Goal: Complete application form

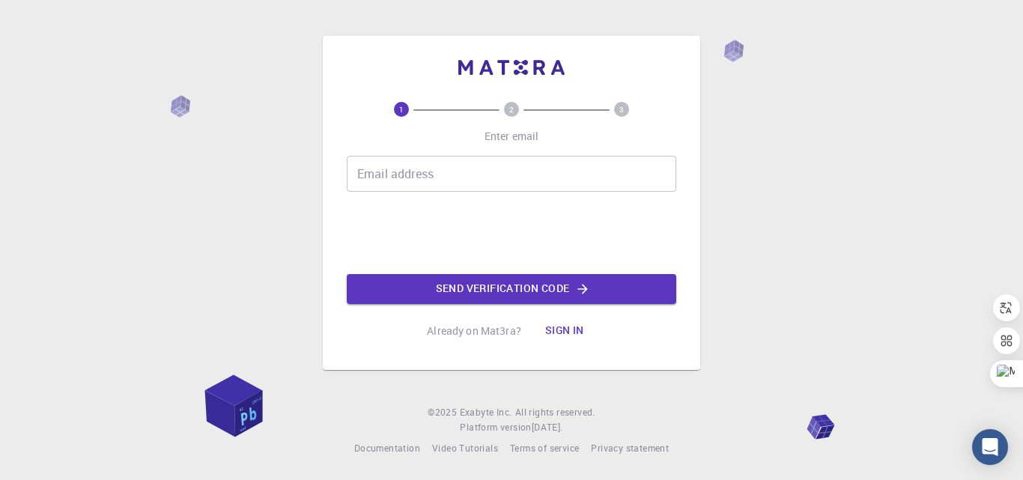
click at [415, 176] on input "Email address" at bounding box center [512, 174] width 330 height 36
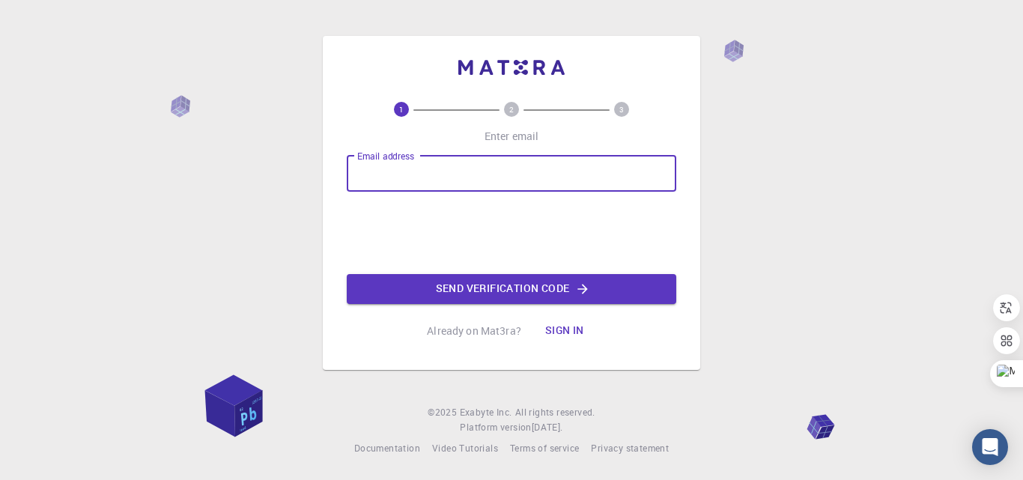
type input "maafrancomu@unal.edu.co"
click at [463, 285] on button "Send verification code" at bounding box center [512, 289] width 330 height 30
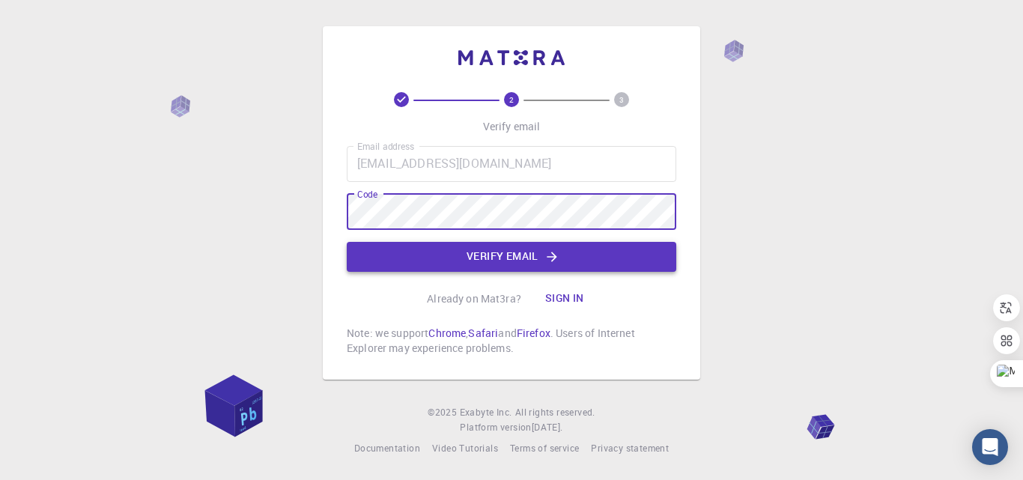
click at [488, 255] on button "Verify email" at bounding box center [512, 257] width 330 height 30
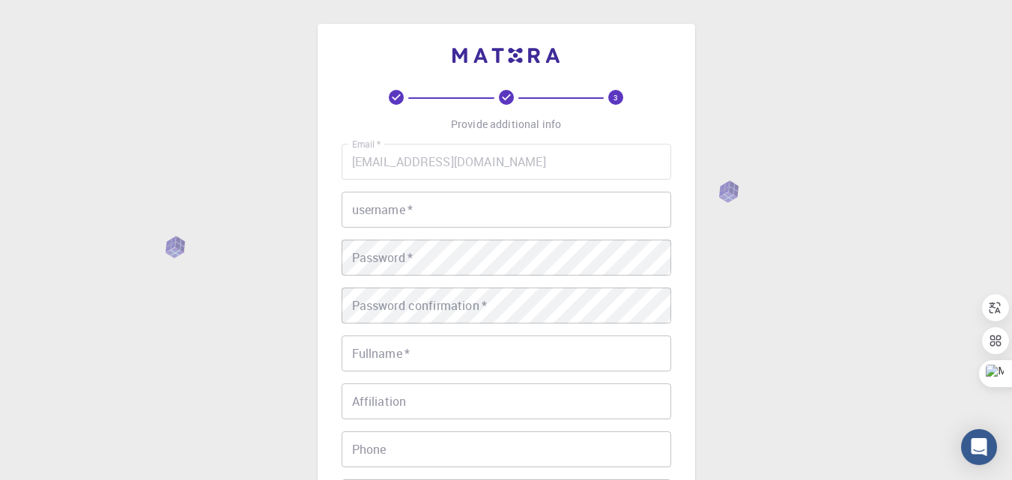
click at [440, 213] on input "username   *" at bounding box center [507, 210] width 330 height 36
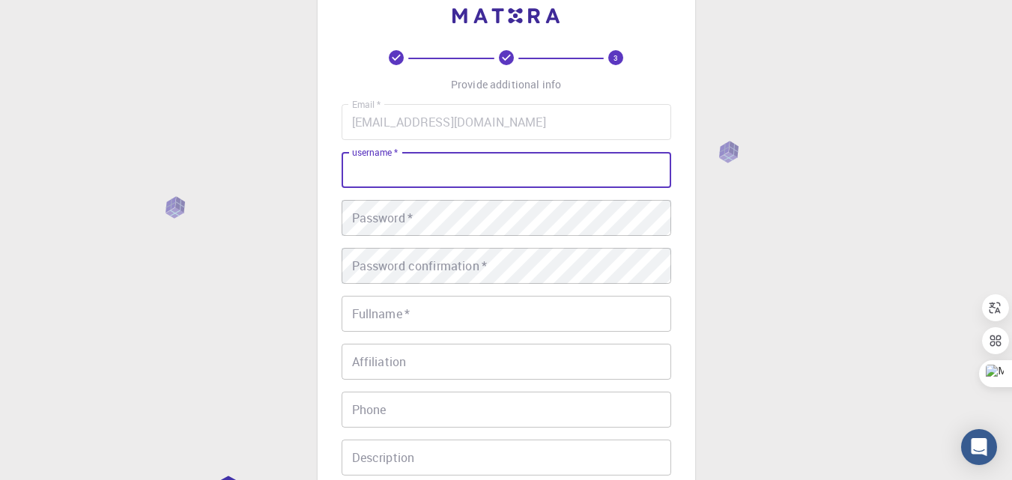
scroll to position [75, 0]
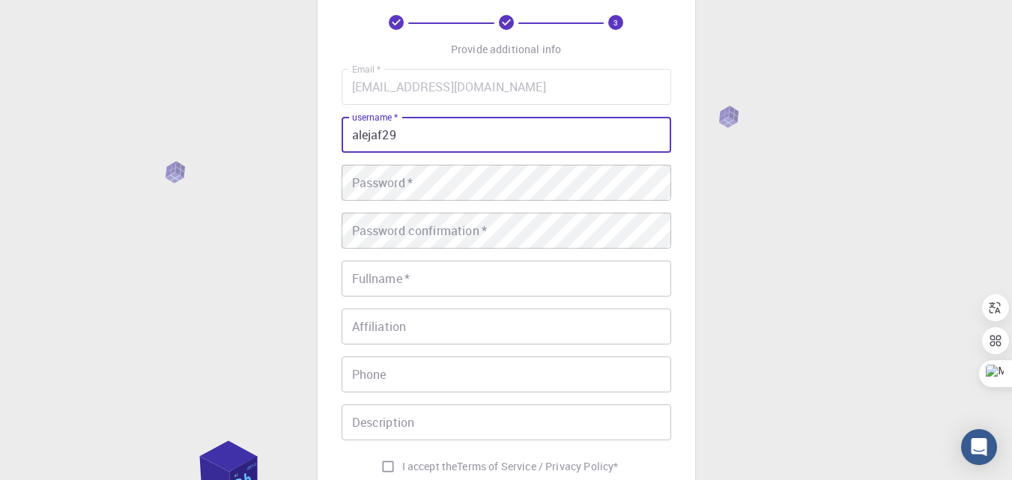
type input "alejaf29"
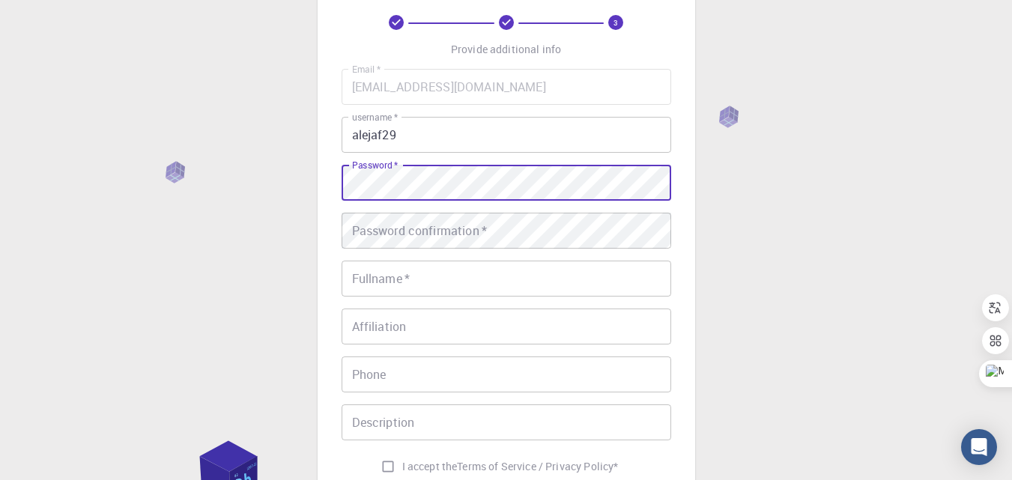
click at [460, 228] on div "Password confirmation   * Password confirmation   *" at bounding box center [507, 231] width 330 height 36
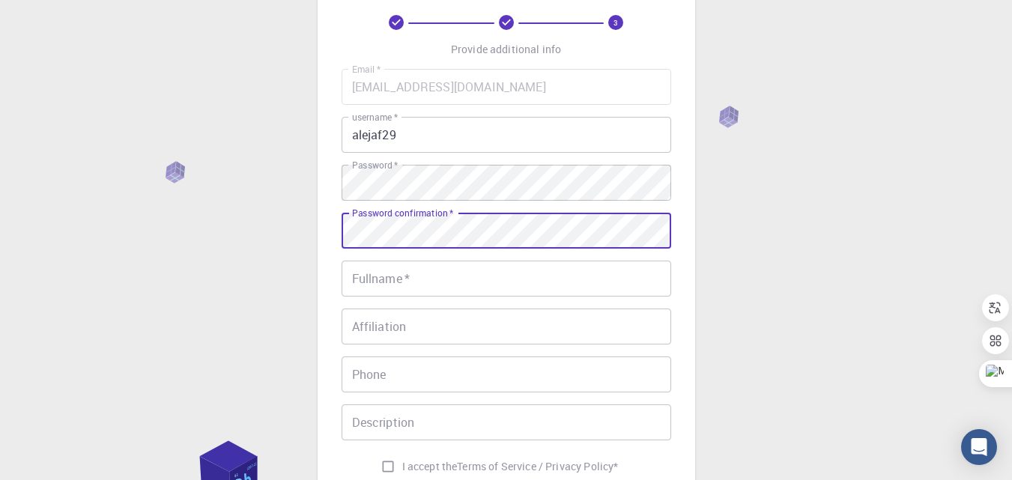
click at [457, 287] on input "Fullname   *" at bounding box center [507, 279] width 330 height 36
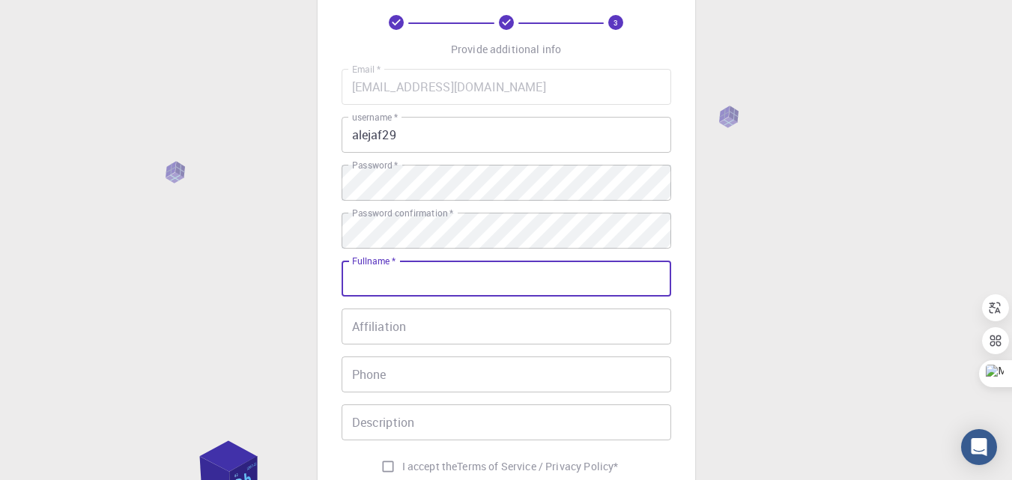
type input "MAYRA ALEJANDRA FRANCO MURCIA"
type input "03426505704"
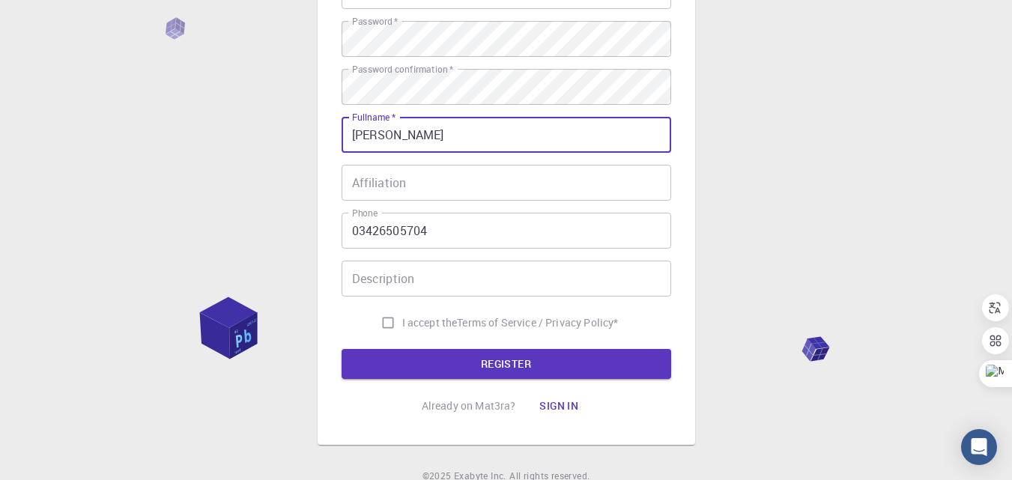
scroll to position [225, 0]
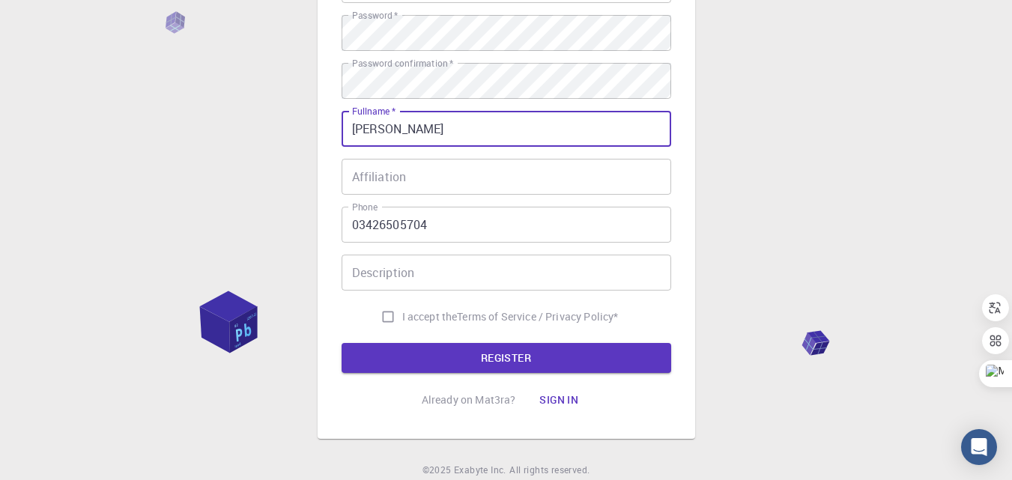
click at [434, 175] on input "Affiliation" at bounding box center [507, 177] width 330 height 36
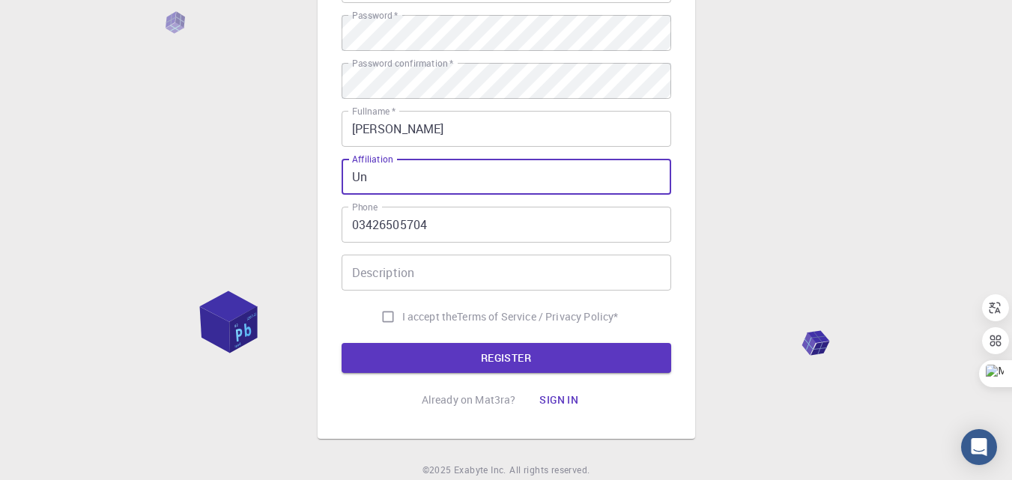
type input "U"
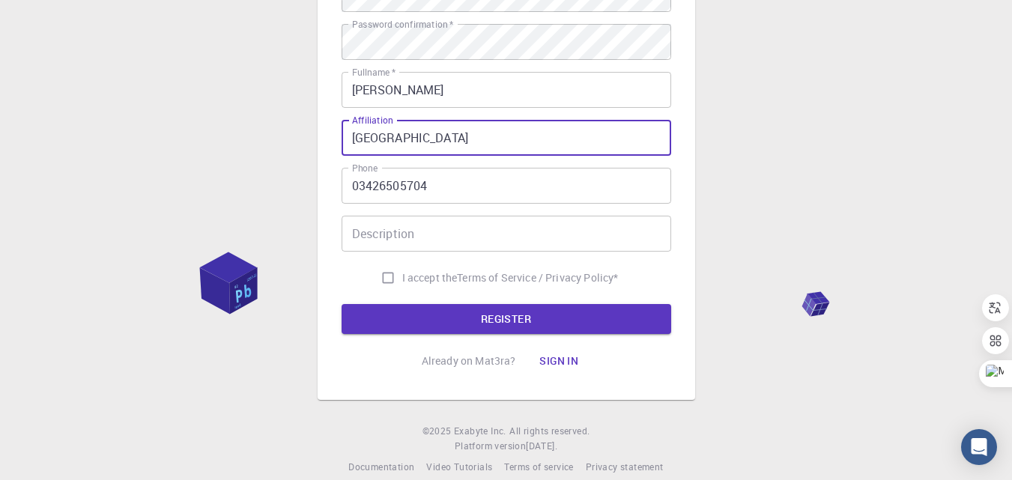
scroll to position [282, 0]
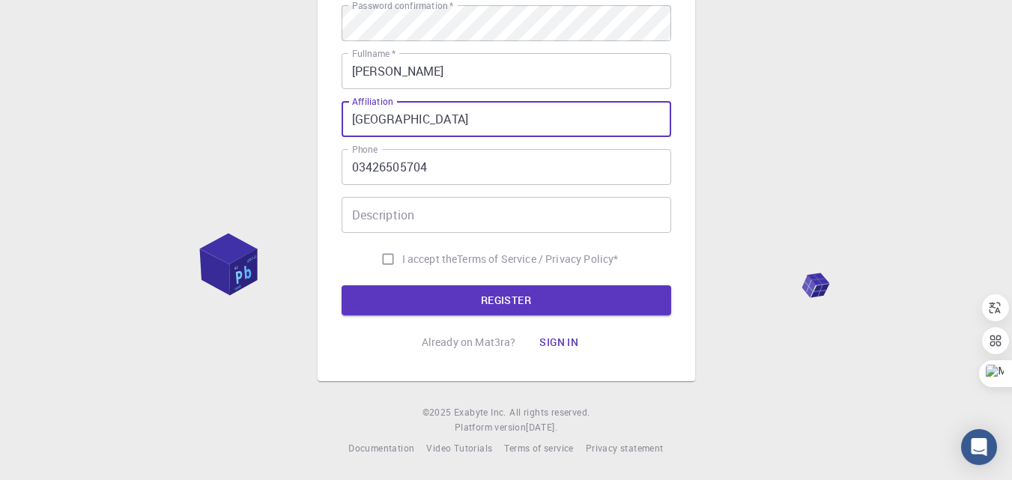
type input "National University of Litoral"
click at [378, 255] on input "I accept the Terms of Service / Privacy Policy *" at bounding box center [388, 259] width 28 height 28
checkbox input "true"
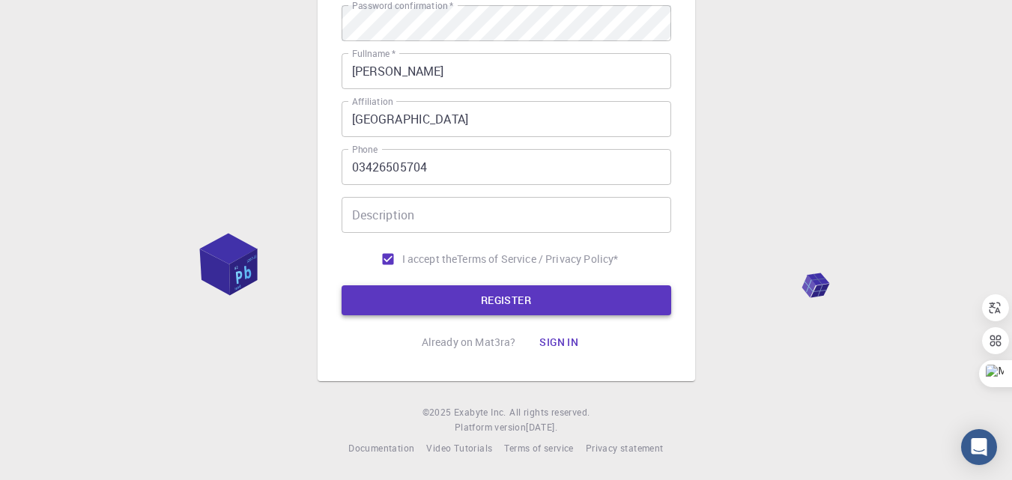
click at [437, 297] on button "REGISTER" at bounding box center [507, 300] width 330 height 30
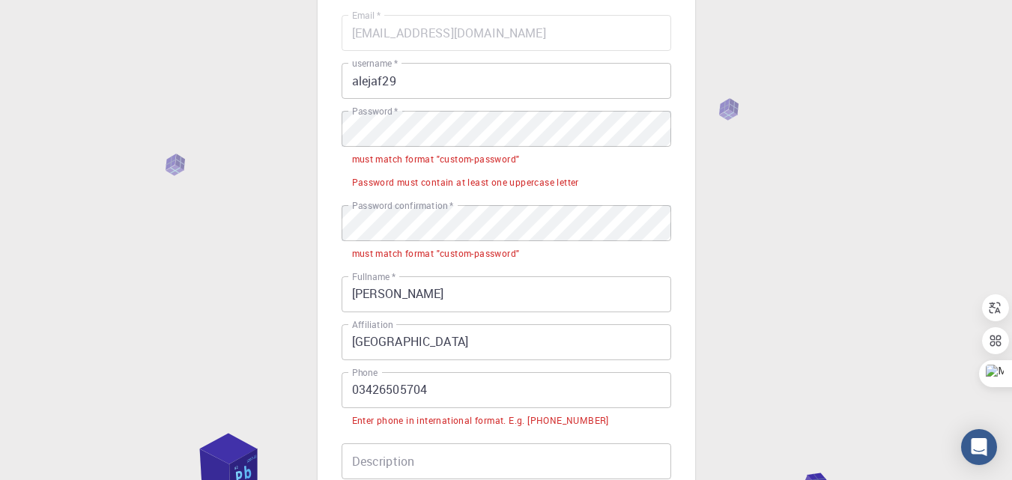
scroll to position [104, 0]
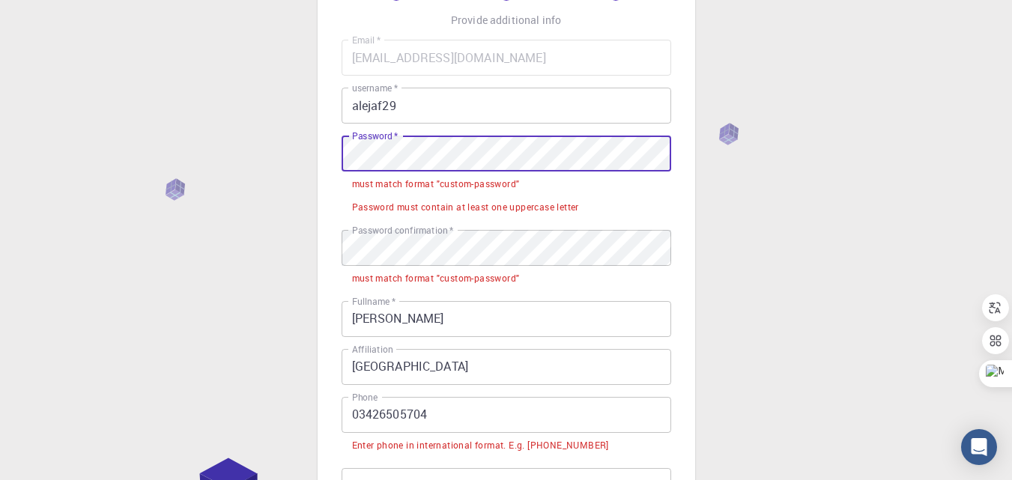
click at [319, 125] on div "3 Provide additional info Email   * maafrancomu@unal.edu.co Email   * username …" at bounding box center [507, 286] width 378 height 733
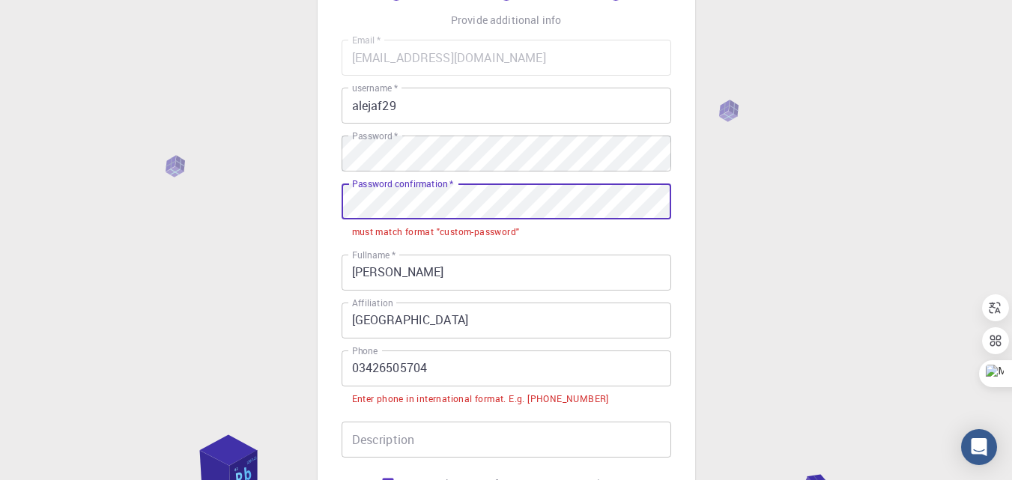
click at [276, 195] on div "3 Provide additional info Email   * maafrancomu@unal.edu.co Email   * username …" at bounding box center [506, 300] width 1012 height 809
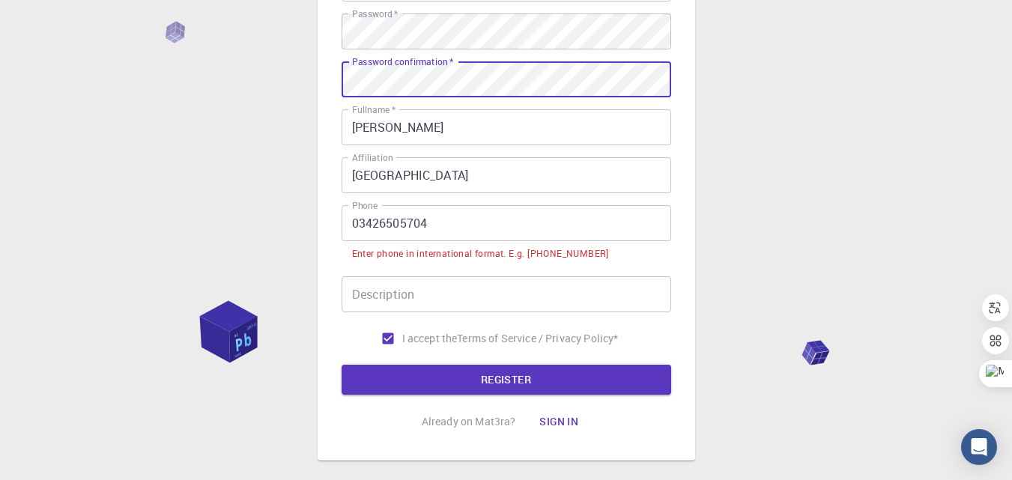
scroll to position [254, 0]
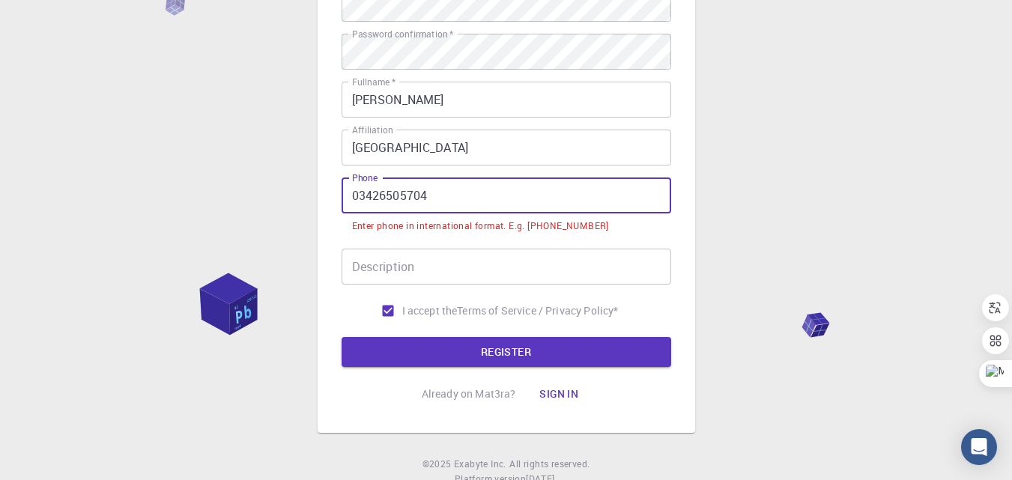
click at [356, 199] on input "03426505704" at bounding box center [507, 196] width 330 height 36
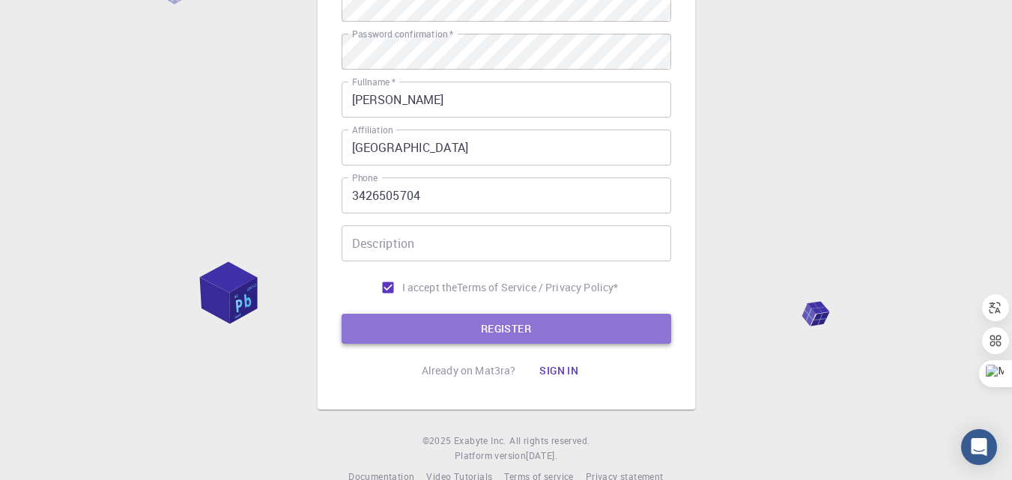
click at [417, 322] on button "REGISTER" at bounding box center [507, 329] width 330 height 30
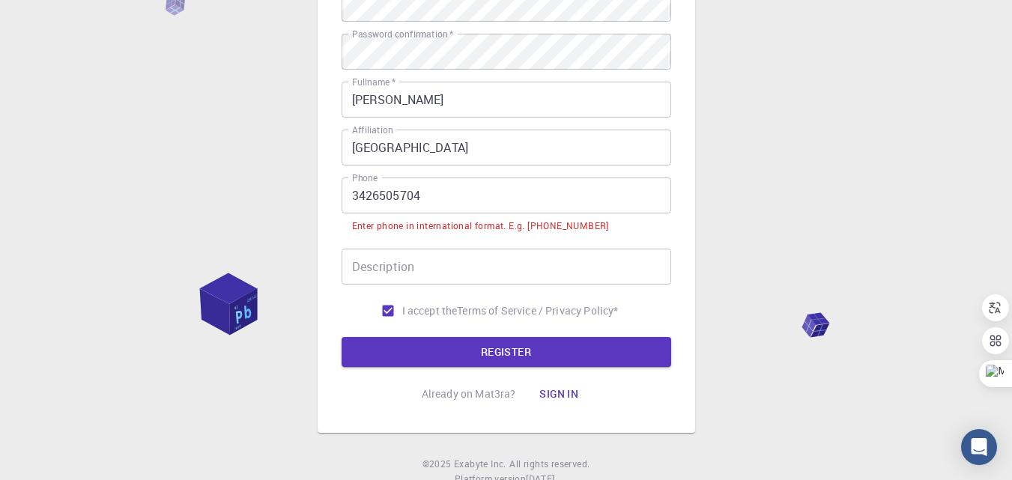
click at [352, 198] on input "3426505704" at bounding box center [507, 196] width 330 height 36
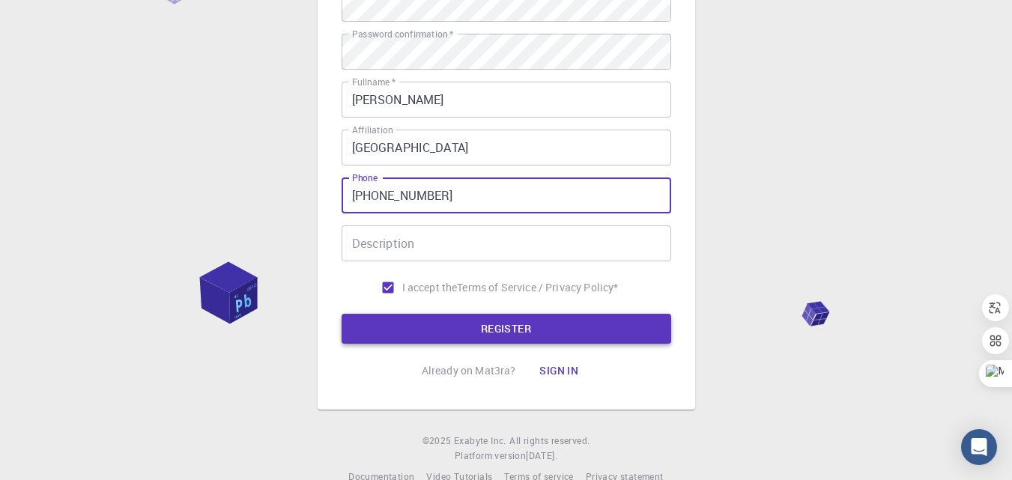
type input "+5493426505704"
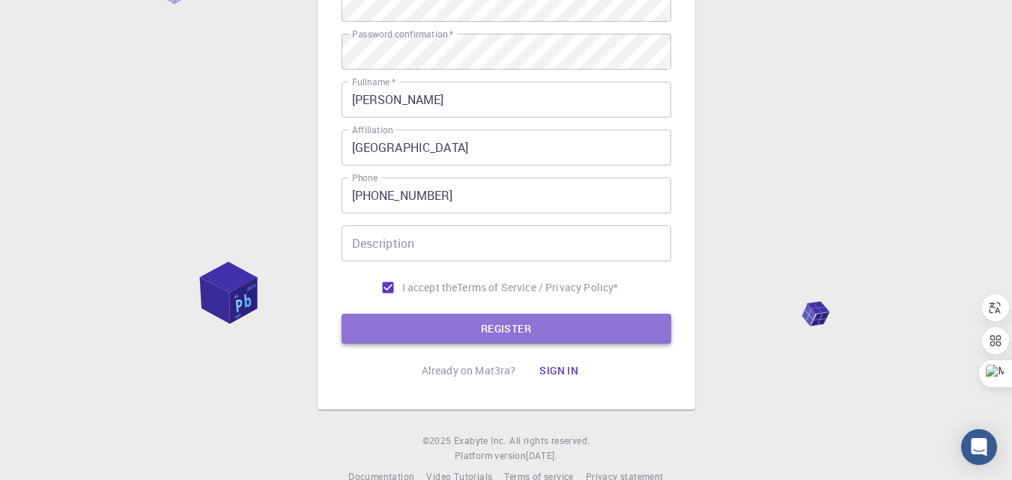
click at [461, 328] on button "REGISTER" at bounding box center [507, 329] width 330 height 30
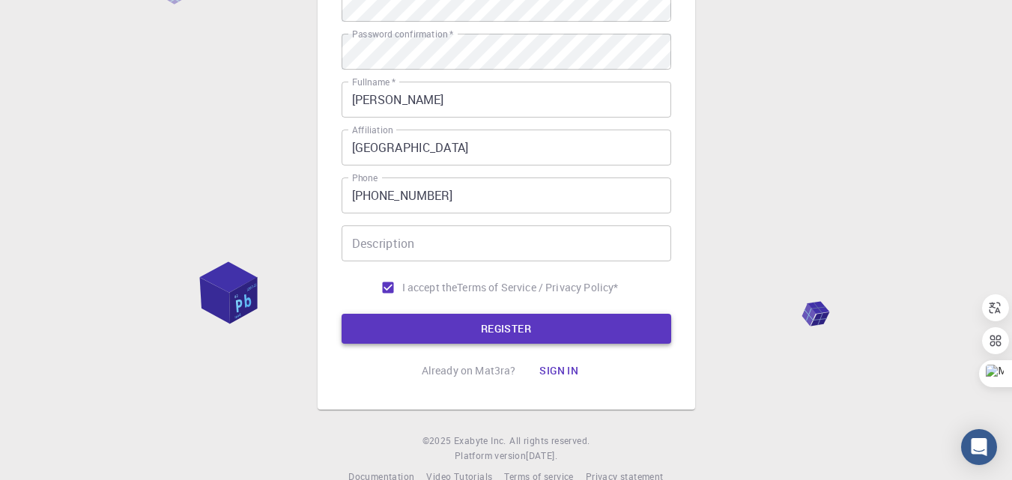
click at [420, 334] on button "REGISTER" at bounding box center [507, 329] width 330 height 30
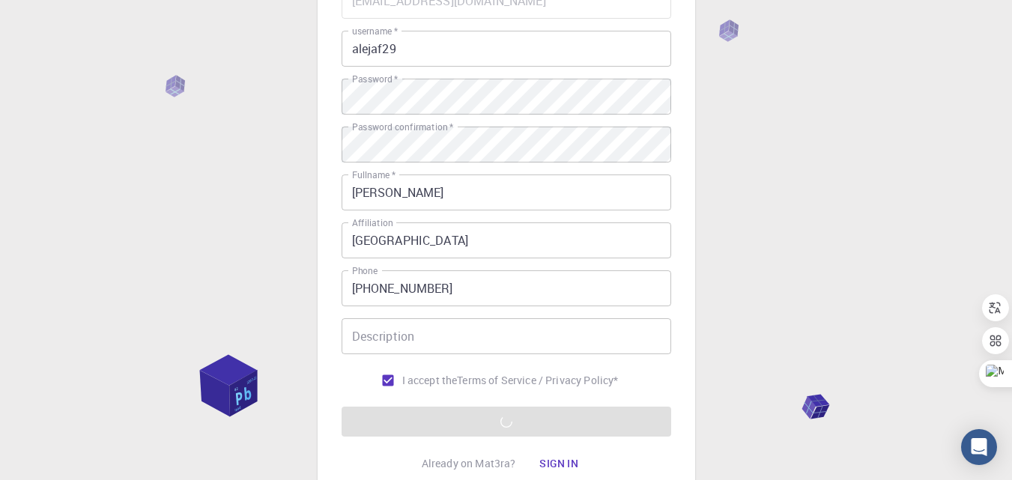
scroll to position [0, 0]
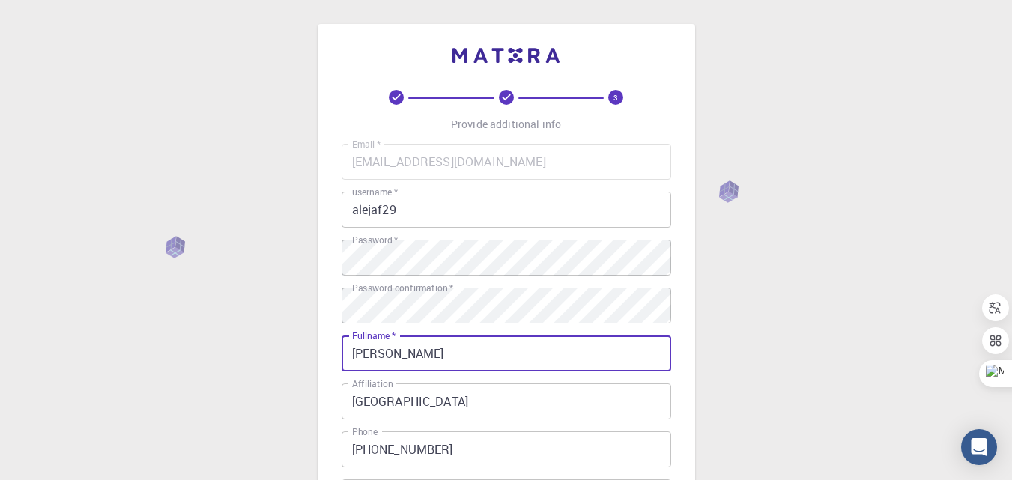
click at [572, 350] on input "MAYRA ALEJANDRA FRANCO MURCIA" at bounding box center [507, 354] width 330 height 36
type input "MAYRA ALEJANDRA FRANCO MURCIA"
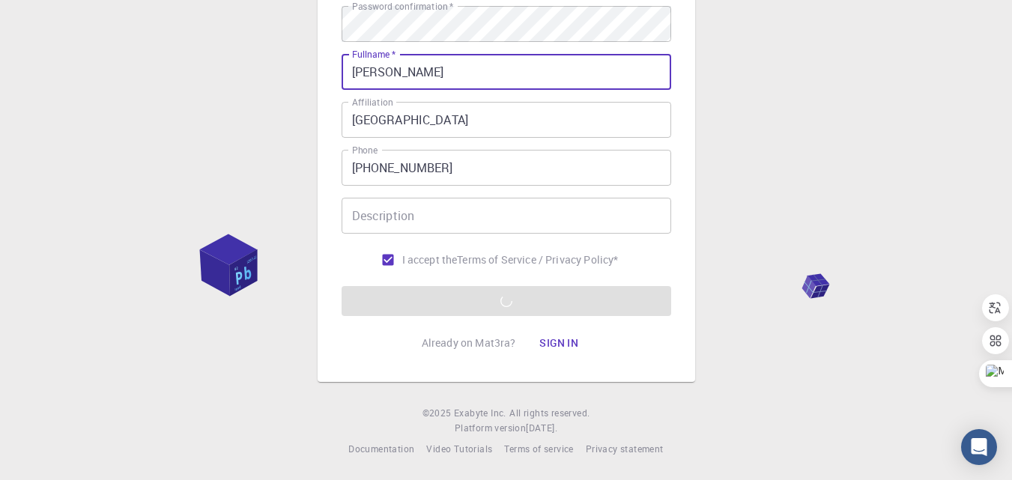
scroll to position [282, 0]
click at [461, 217] on input "Description" at bounding box center [507, 215] width 330 height 36
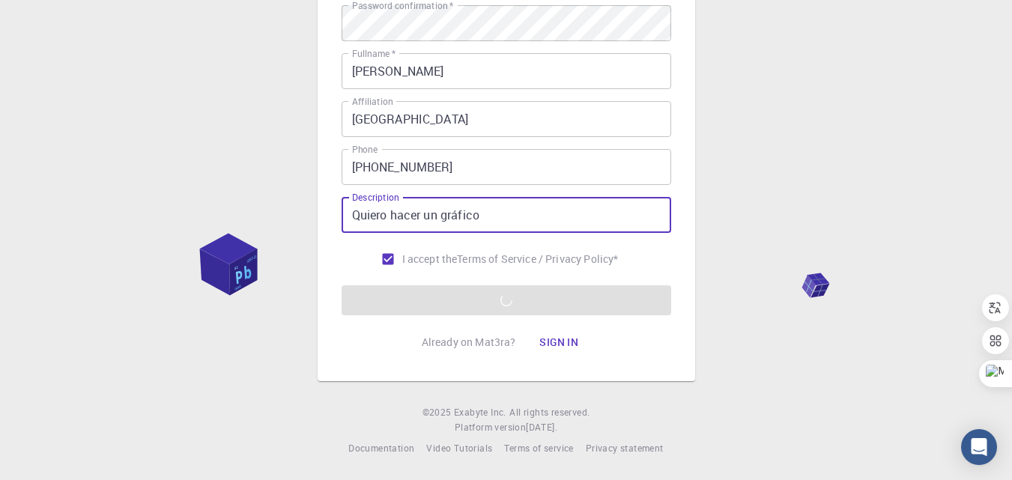
type input "Quiero hacer un gráfico"
click at [790, 236] on div "3 Provide additional info Email   * maafrancomu@unal.edu.co Email   * username …" at bounding box center [506, 99] width 1012 height 763
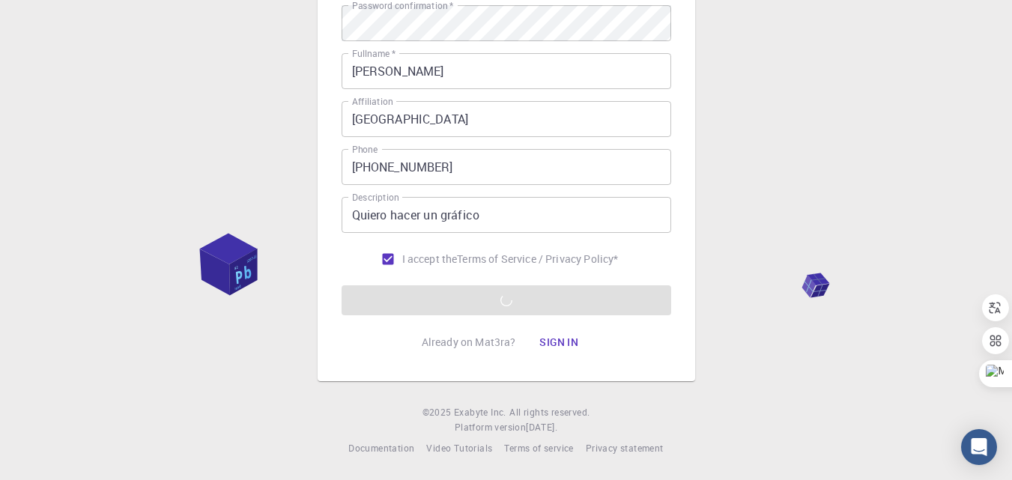
click at [426, 291] on form "Email   * maafrancomu@unal.edu.co Email   * username   * alejaf29 username   * …" at bounding box center [507, 88] width 330 height 454
click at [423, 303] on form "Email   * maafrancomu@unal.edu.co Email   * username   * alejaf29 username   * …" at bounding box center [507, 88] width 330 height 454
click at [554, 337] on button "Sign in" at bounding box center [558, 342] width 63 height 30
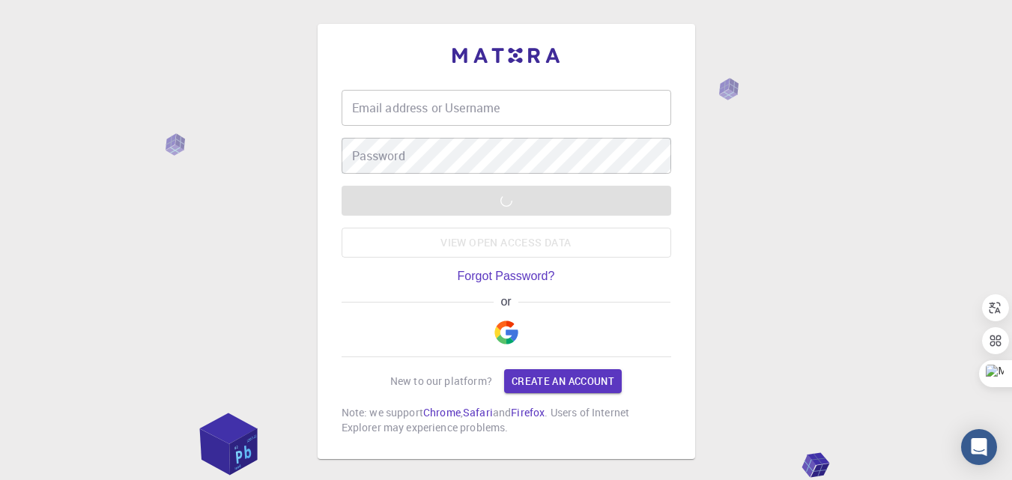
type input "maafrancomu@unal.edu.co"
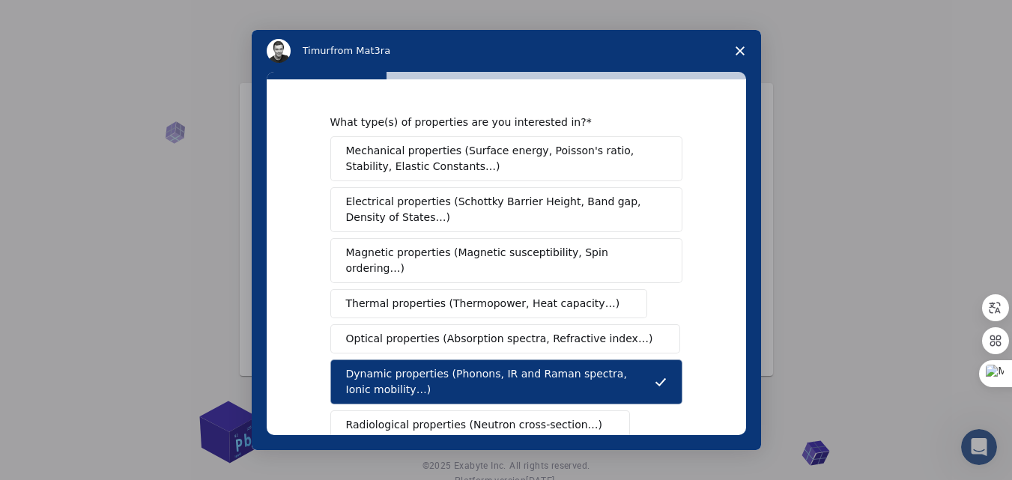
click at [383, 245] on span "Magnetic properties (Magnetic susceptibility, Spin ordering…)" at bounding box center [500, 260] width 309 height 31
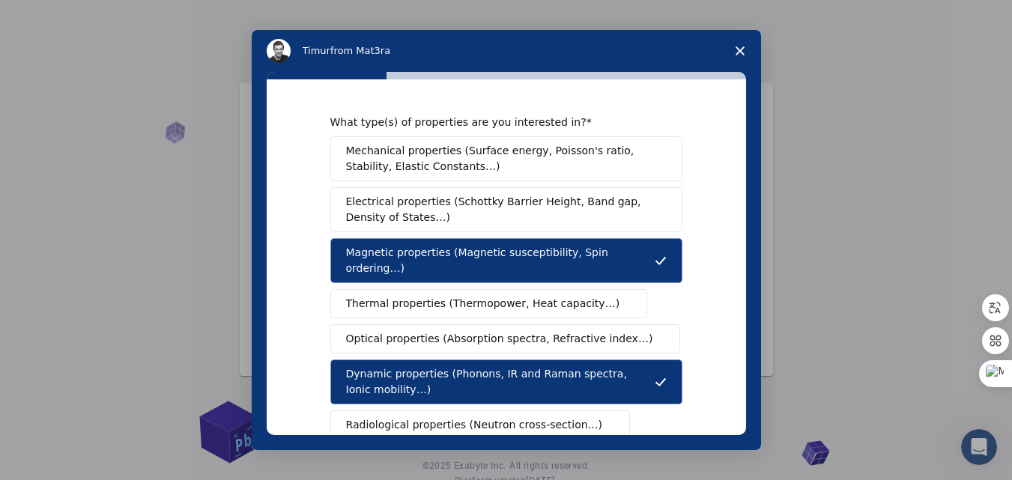
click at [383, 245] on span "Magnetic properties (Magnetic susceptibility, Spin ordering…)" at bounding box center [500, 260] width 309 height 31
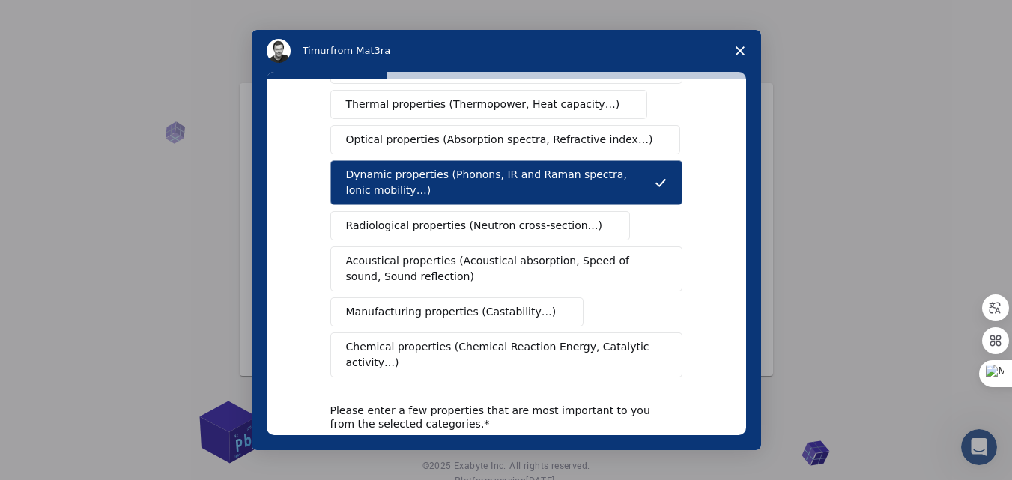
scroll to position [225, 0]
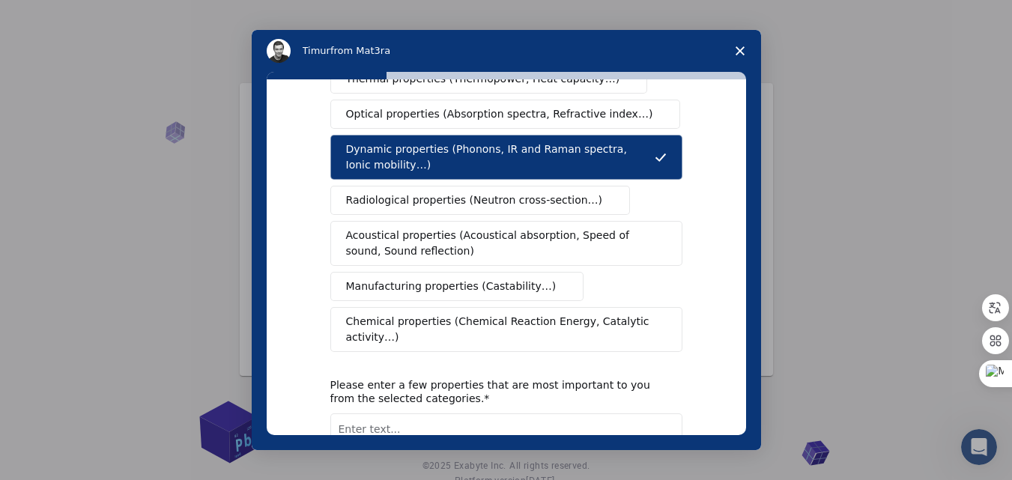
click at [473, 314] on span "Chemical properties (Chemical Reaction Energy, Catalytic activity…)" at bounding box center [501, 329] width 310 height 31
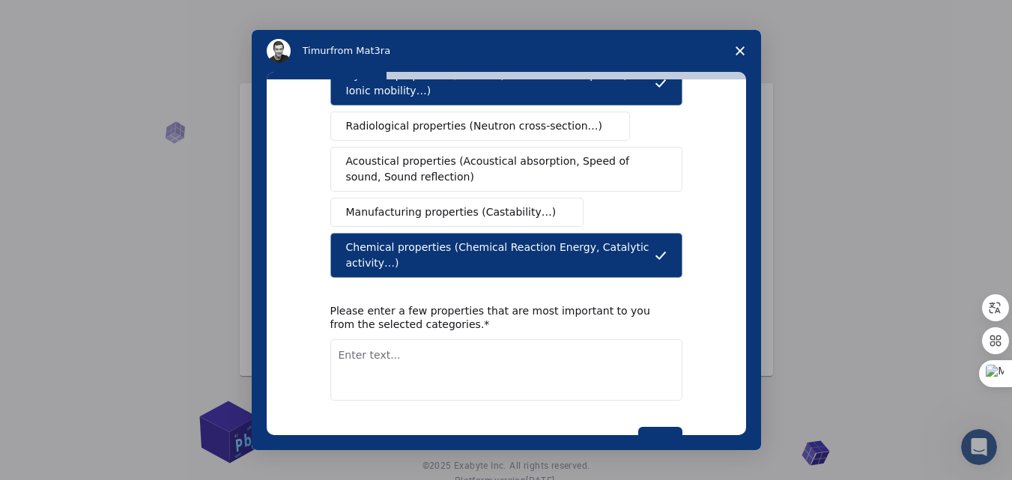
scroll to position [300, 0]
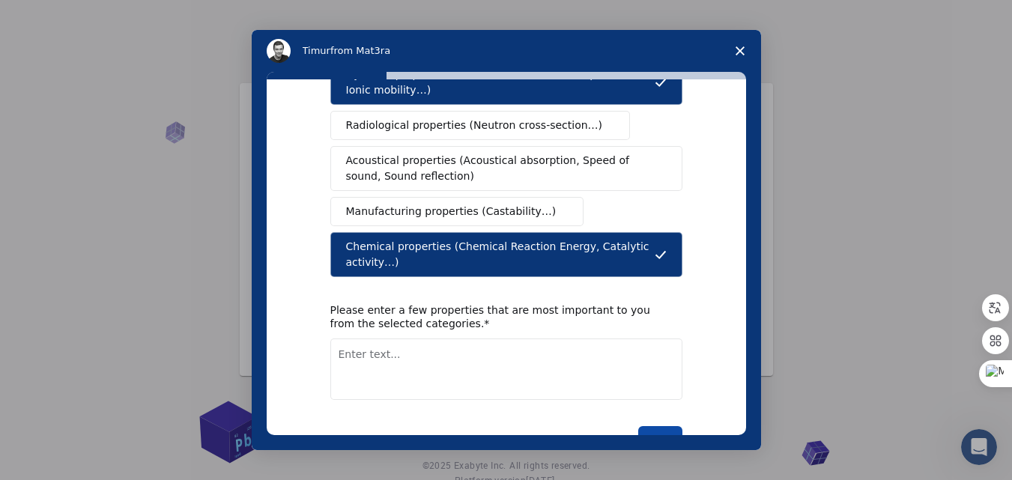
click at [664, 426] on button "Next" at bounding box center [660, 438] width 44 height 25
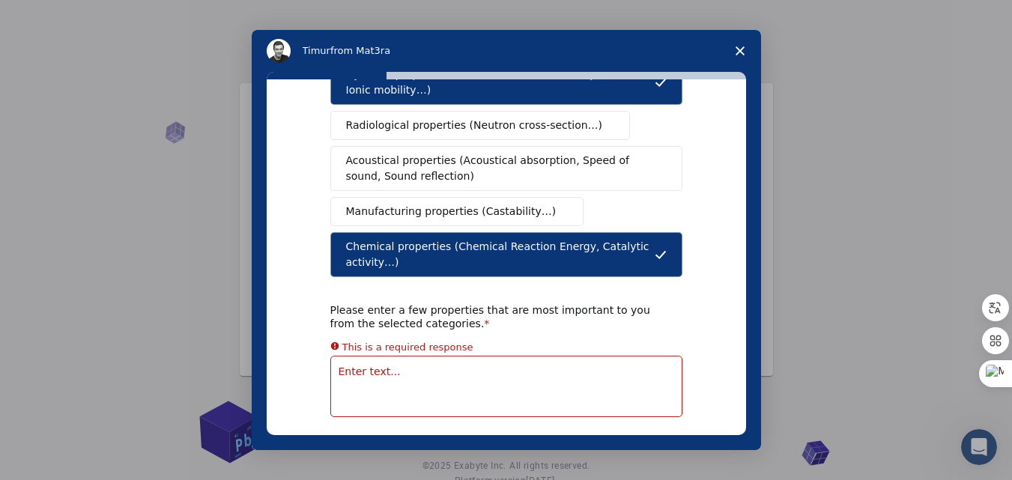
click at [366, 356] on textarea "Enter text..." at bounding box center [506, 386] width 352 height 61
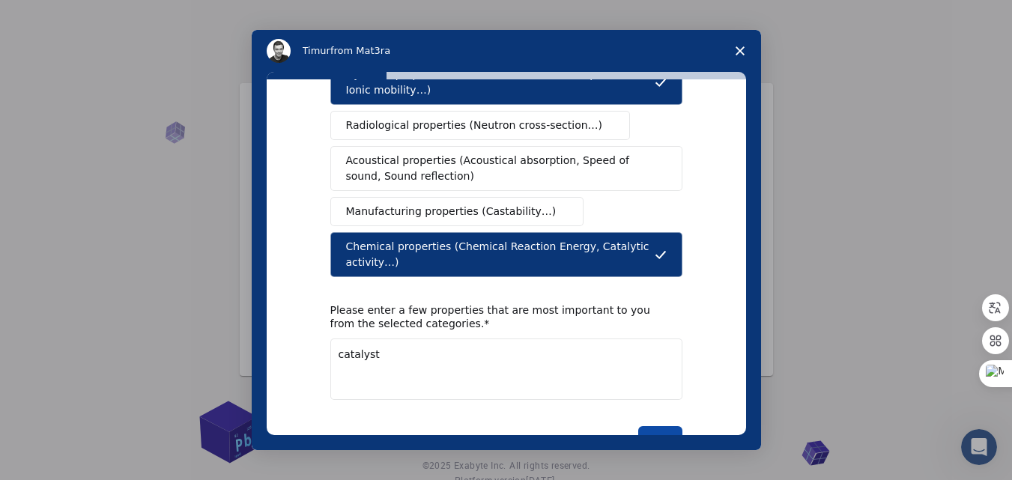
type textarea "catalyst"
click at [655, 426] on button "Next" at bounding box center [660, 438] width 44 height 25
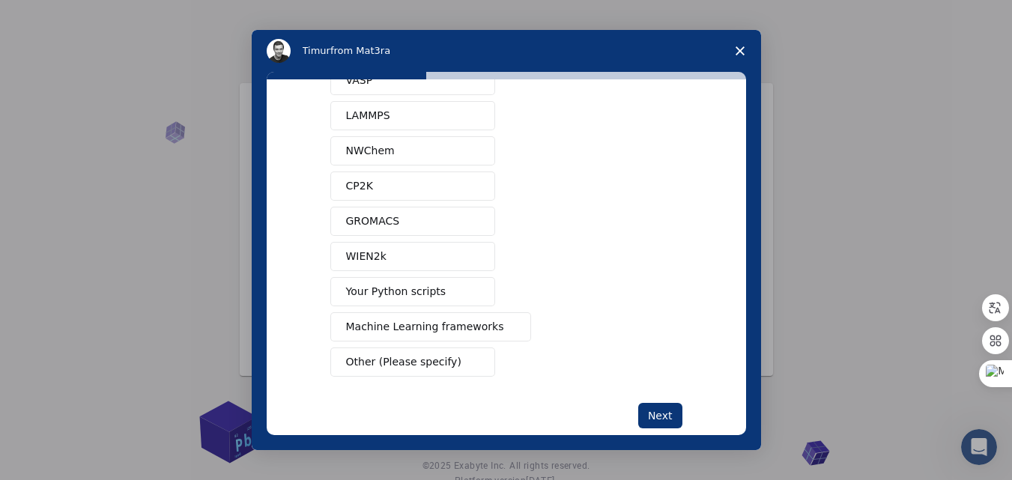
scroll to position [135, 0]
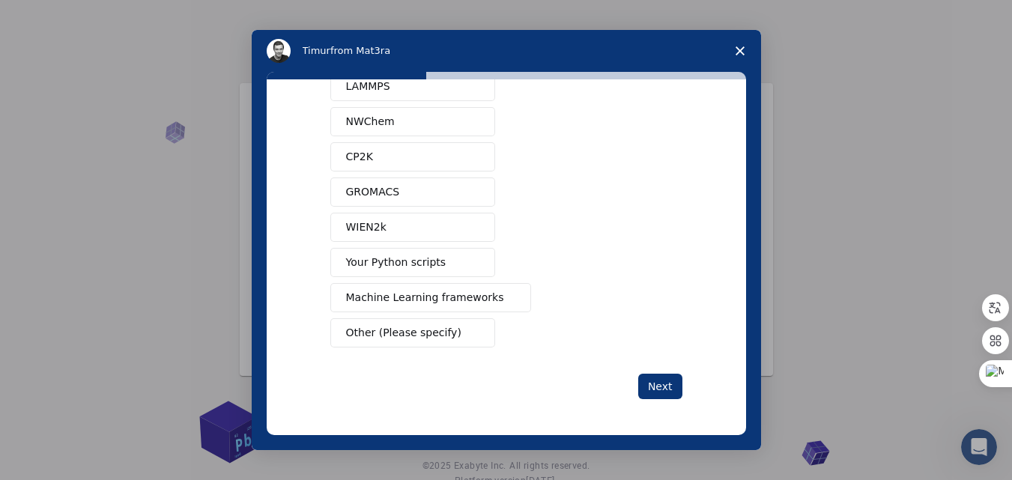
click at [416, 333] on span "Other (Please specify)" at bounding box center [403, 333] width 115 height 16
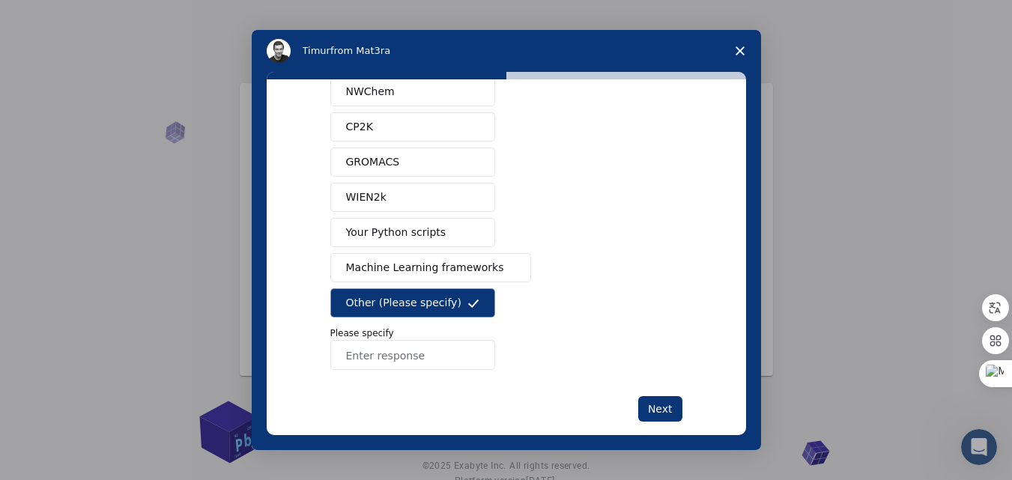
scroll to position [187, 0]
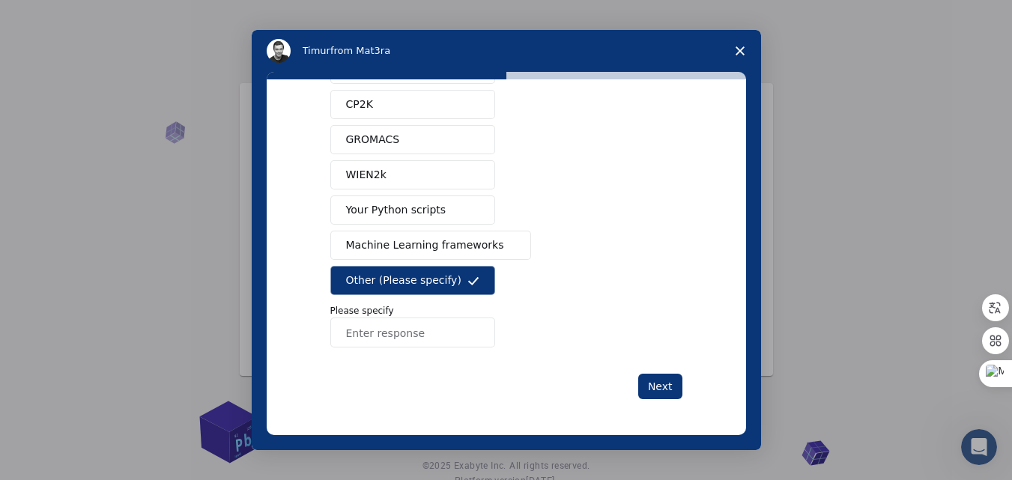
click at [423, 329] on input "Enter response" at bounding box center [412, 333] width 165 height 30
type input "Simulink"
click at [664, 387] on button "Next" at bounding box center [660, 386] width 44 height 25
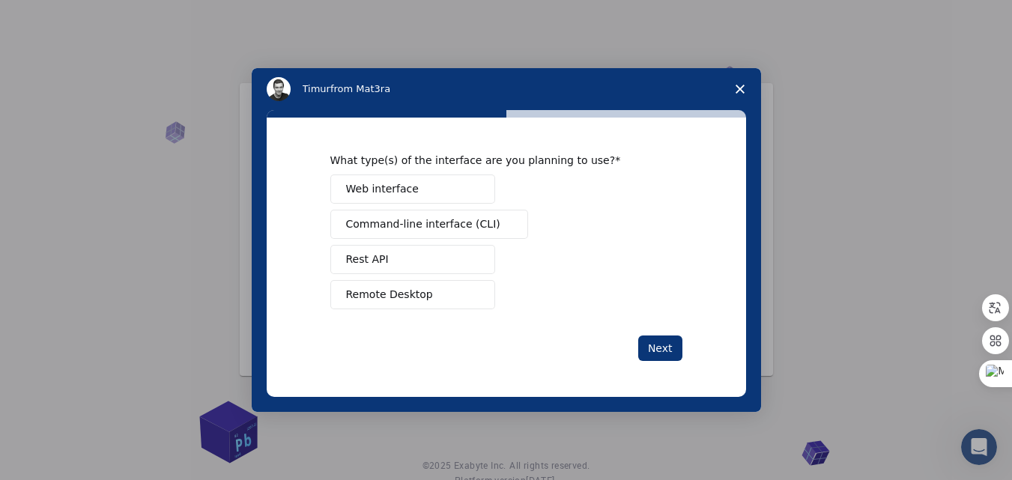
scroll to position [0, 0]
click at [446, 179] on button "Web interface" at bounding box center [412, 189] width 165 height 29
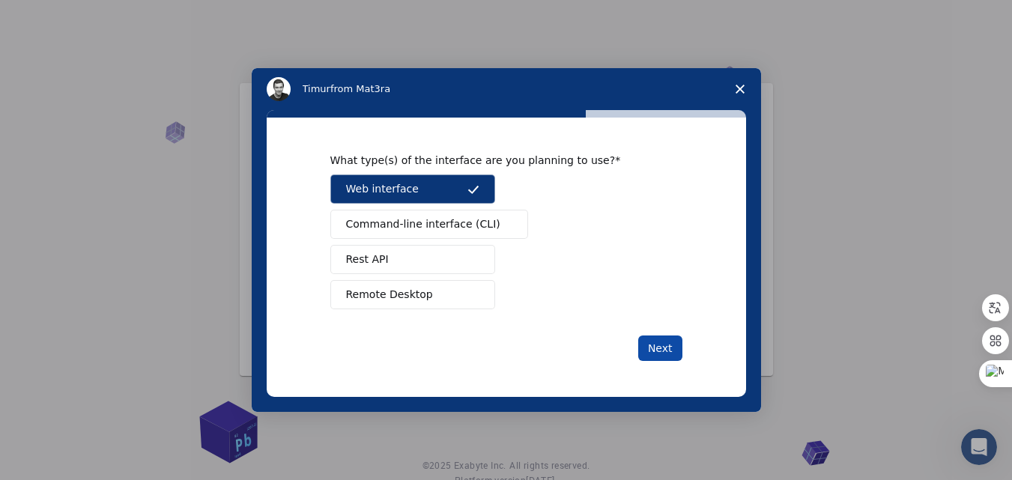
click at [655, 354] on button "Next" at bounding box center [660, 348] width 44 height 25
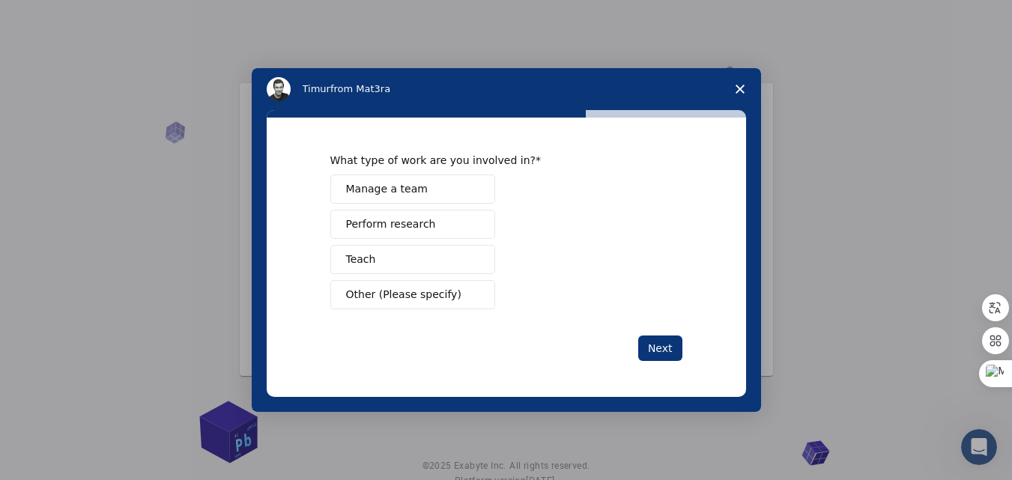
click at [432, 257] on button "Teach" at bounding box center [412, 259] width 165 height 29
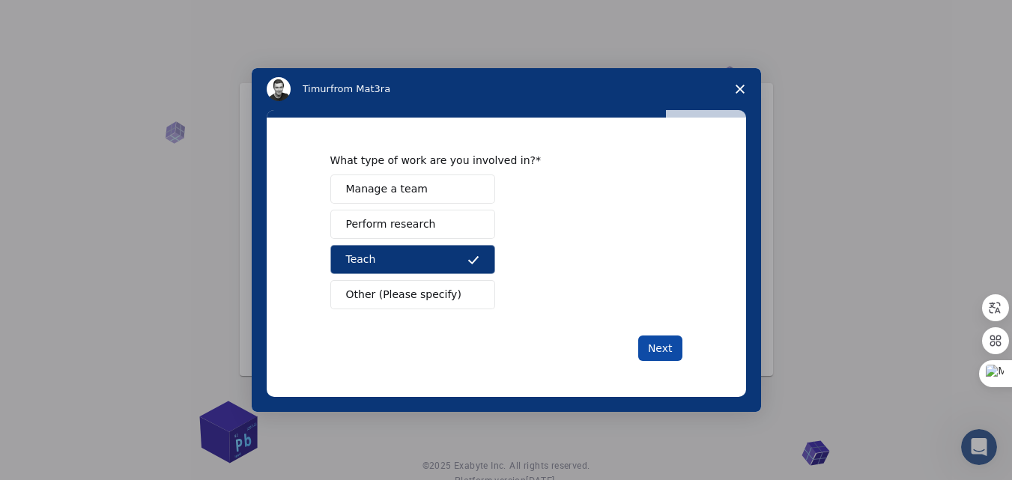
click at [661, 339] on button "Next" at bounding box center [660, 348] width 44 height 25
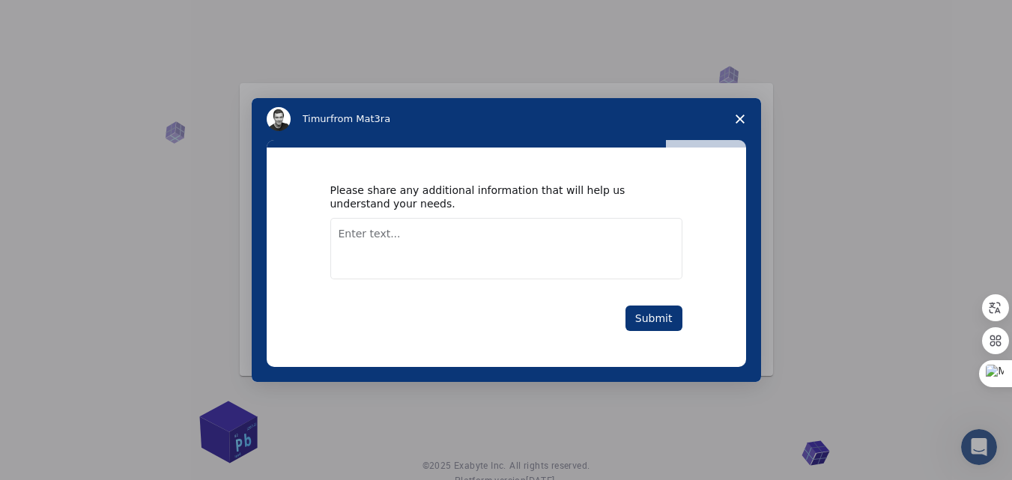
click at [602, 236] on textarea "Enter text..." at bounding box center [506, 248] width 352 height 61
type textarea "Necesito hacer un graphical abstract para un paper"
click at [664, 317] on button "Submit" at bounding box center [654, 318] width 57 height 25
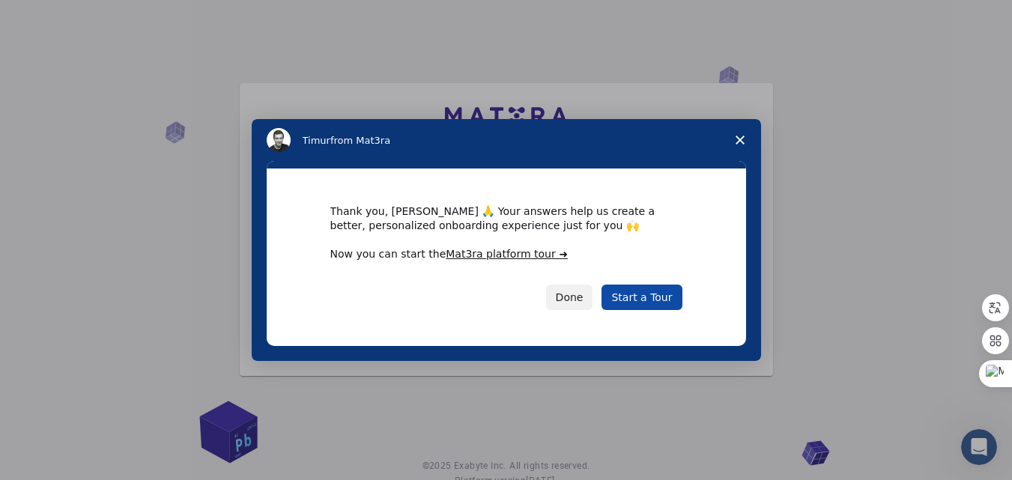
click at [660, 301] on link "Start a Tour" at bounding box center [642, 297] width 80 height 25
